Goal: Check status: Check status

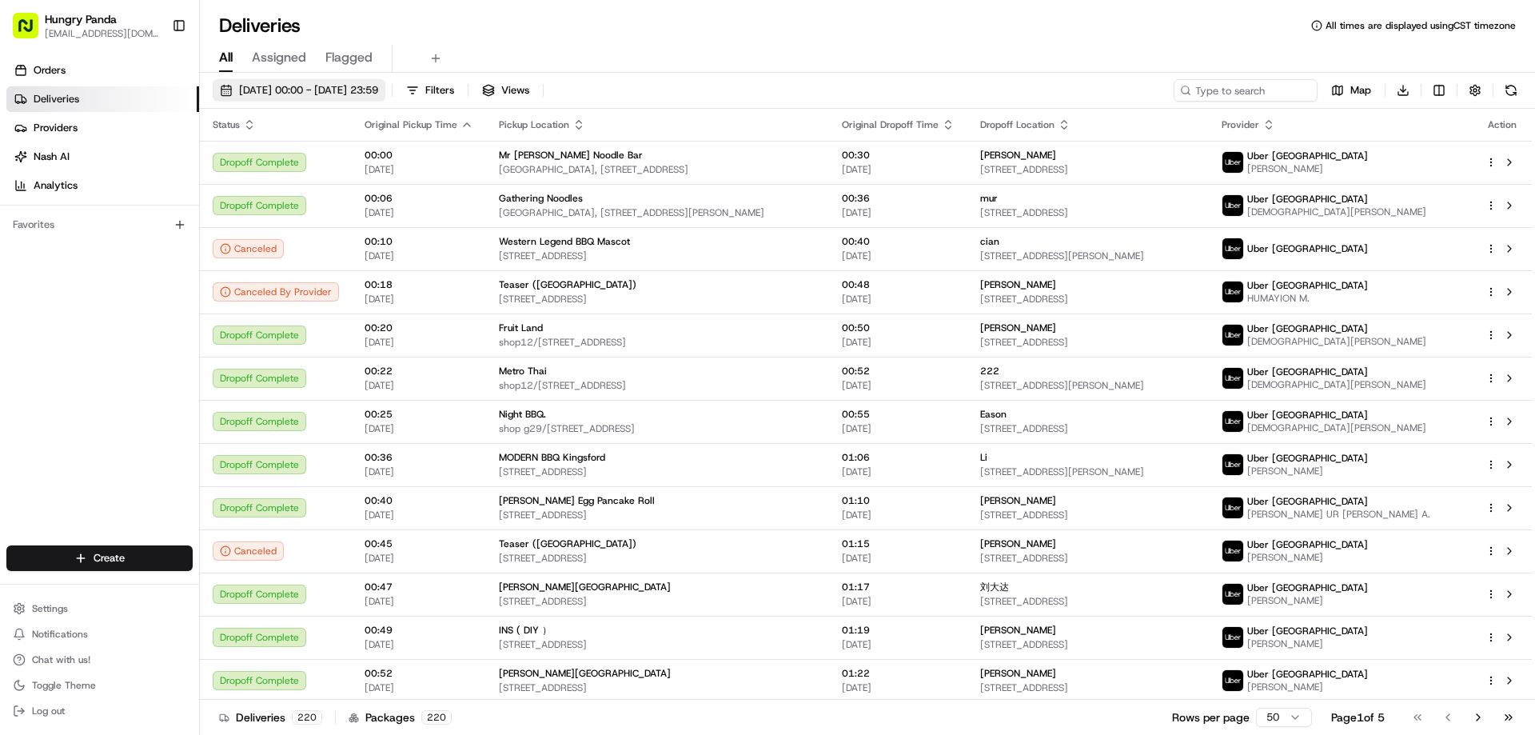
click at [328, 84] on span "[DATE] 00:00 - [DATE] 23:59" at bounding box center [308, 90] width 139 height 14
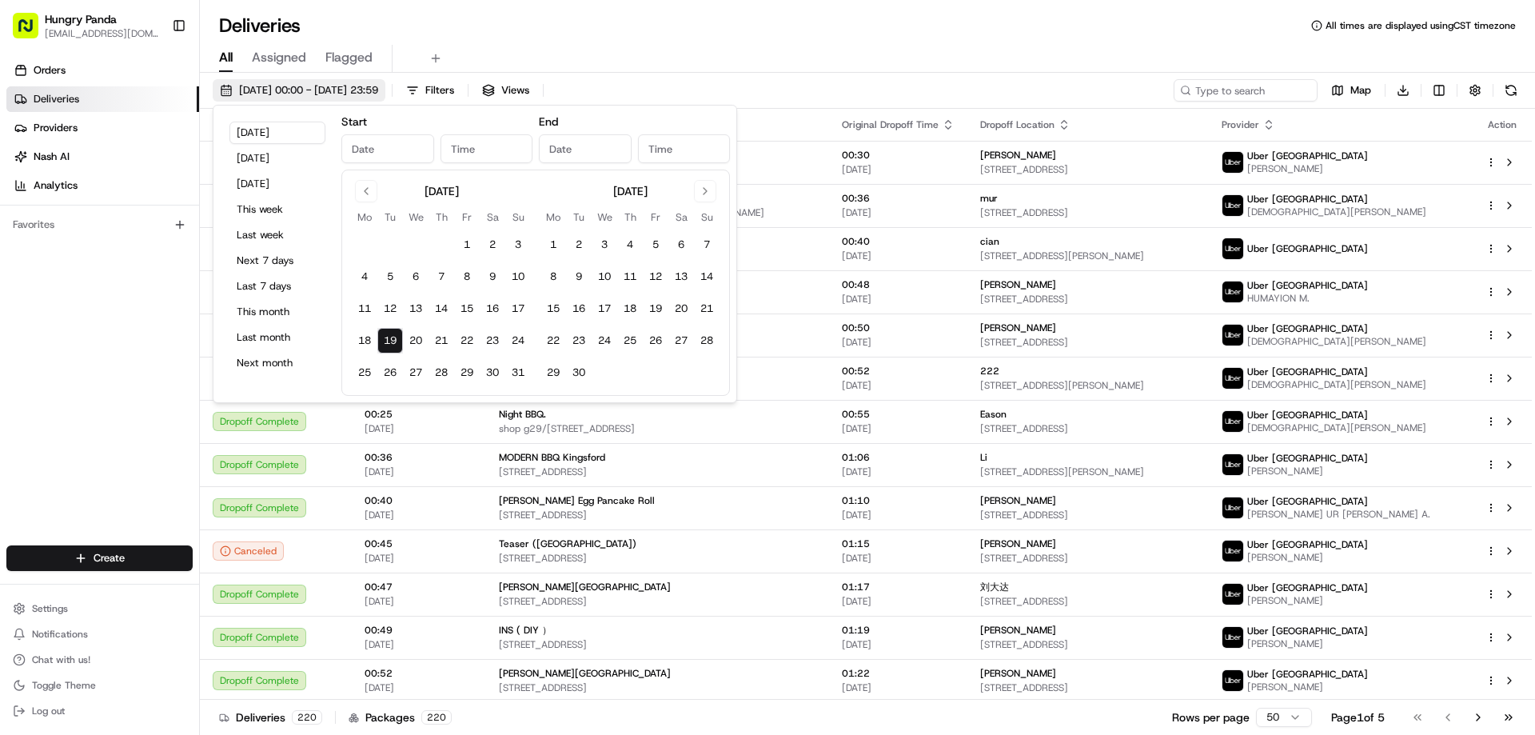
type input "[DATE]"
type input "12:00 AM"
type input "[DATE]"
type input "11:59 PM"
click at [365, 305] on button "11" at bounding box center [365, 309] width 26 height 26
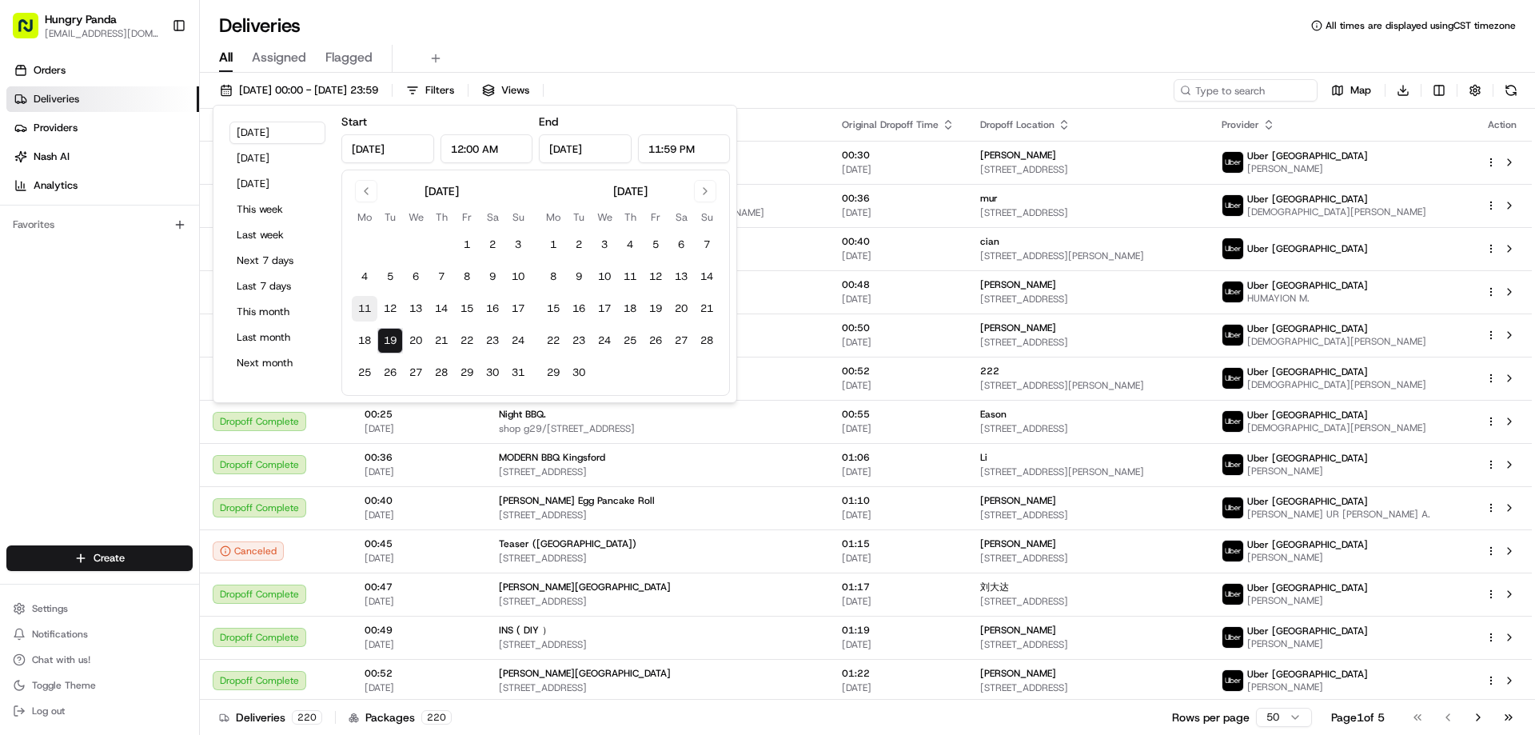
type input "[DATE]"
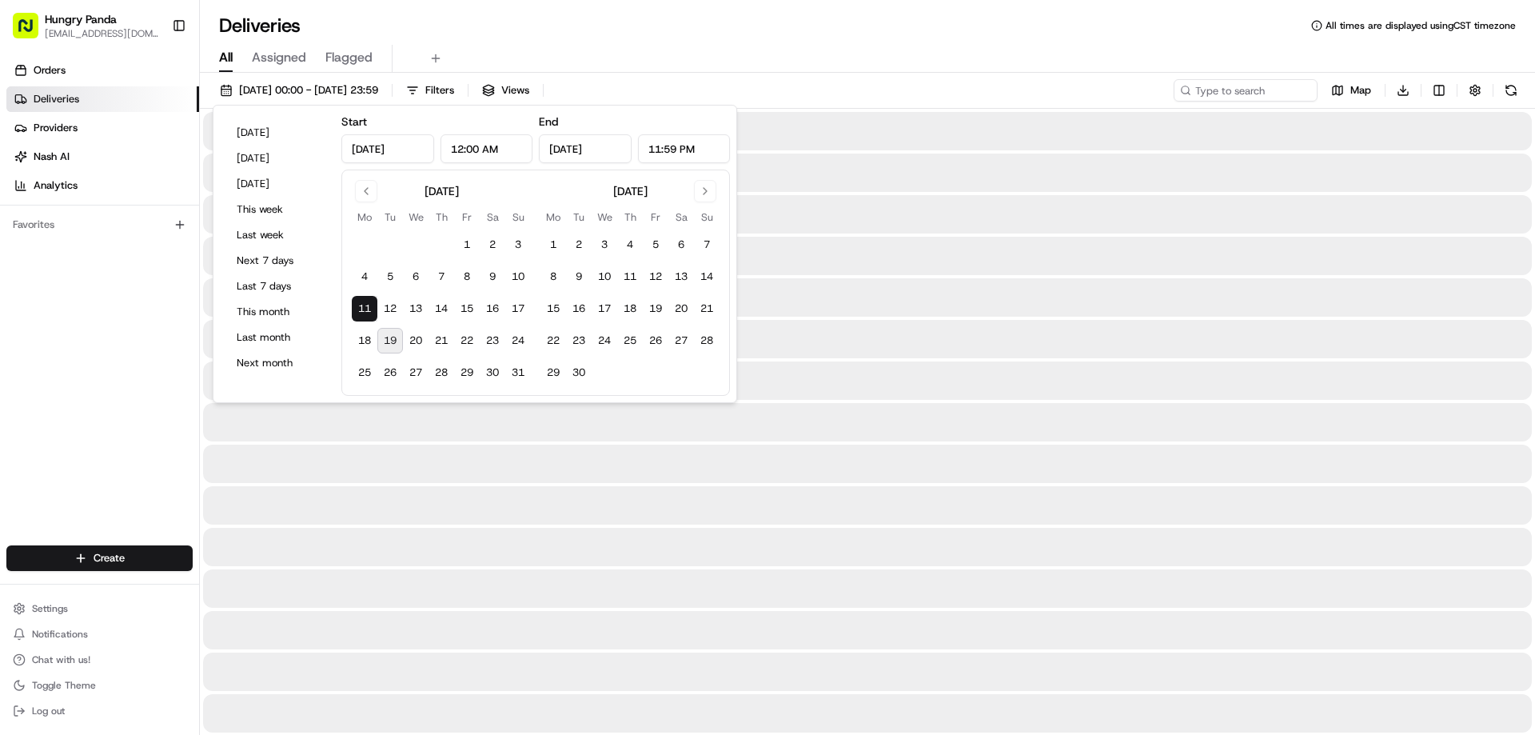
click at [389, 335] on button "19" at bounding box center [390, 341] width 26 height 26
type input "[DATE]"
click at [839, 54] on div "All Assigned Flagged" at bounding box center [868, 59] width 1336 height 28
